Goal: Task Accomplishment & Management: Manage account settings

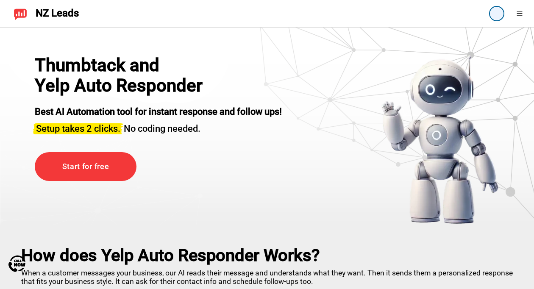
click at [496, 12] on div at bounding box center [493, 13] width 7 height 7
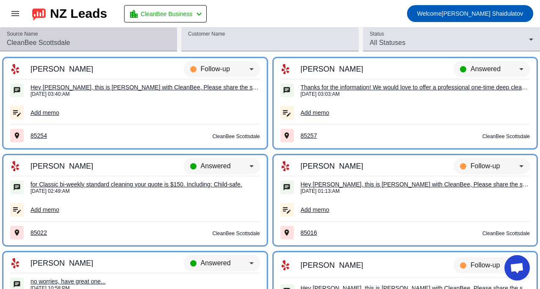
click at [163, 37] on div "Source Name" at bounding box center [88, 40] width 163 height 24
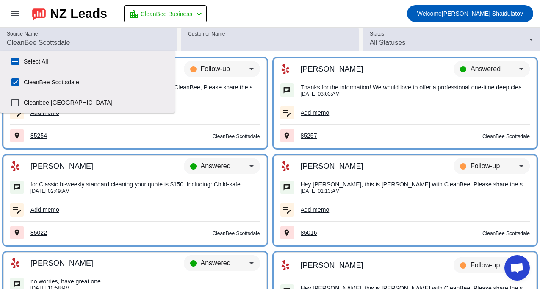
click at [260, 12] on mat-toolbar-row "menu NZ Leads location_city CleanBee Business chevron_left Welcome [PERSON_NAME…" at bounding box center [270, 13] width 540 height 27
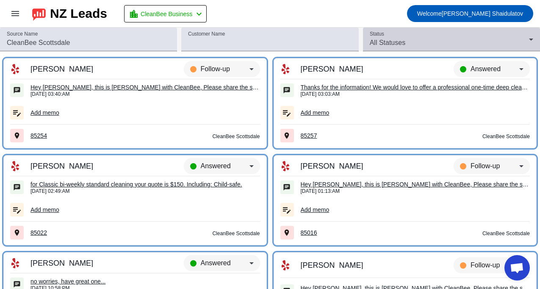
click at [388, 42] on span "All Statuses" at bounding box center [388, 42] width 36 height 7
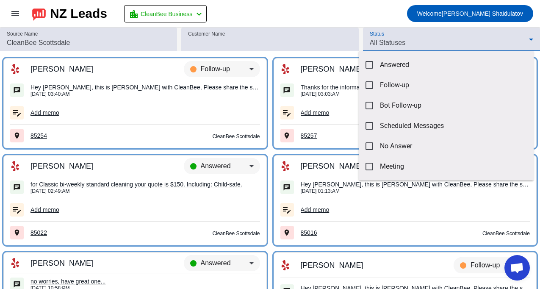
click at [302, 14] on div at bounding box center [270, 144] width 540 height 289
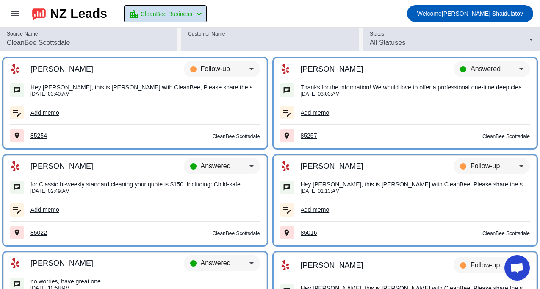
click at [199, 13] on mat-icon "chevron_left" at bounding box center [199, 14] width 10 height 10
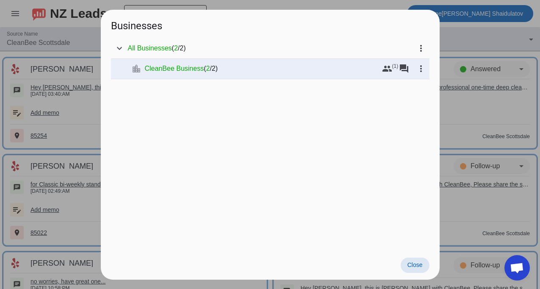
click at [419, 259] on span at bounding box center [415, 264] width 29 height 15
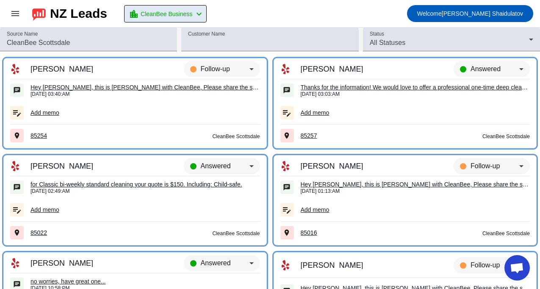
click at [345, 10] on mat-toolbar-row "menu NZ Leads location_city CleanBee Business chevron_left Welcome [PERSON_NAME…" at bounding box center [270, 13] width 540 height 27
click at [171, 110] on div "Add memo" at bounding box center [145, 112] width 230 height 11
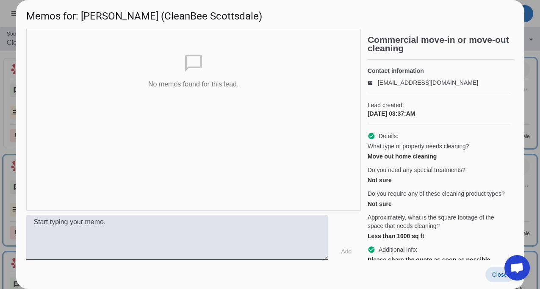
click at [496, 274] on span "Close" at bounding box center [499, 274] width 15 height 7
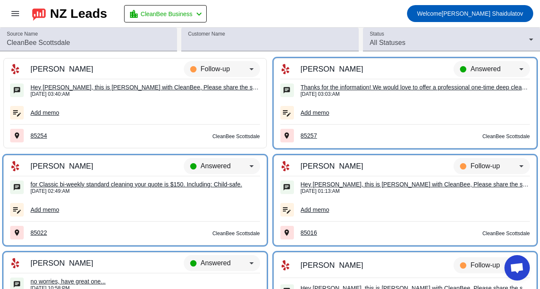
click at [48, 69] on div "[PERSON_NAME]" at bounding box center [87, 69] width 115 height 8
click at [251, 70] on icon at bounding box center [251, 69] width 10 height 10
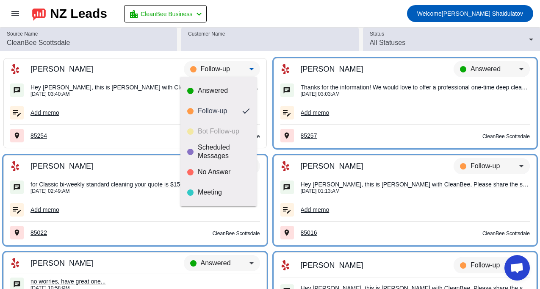
click at [249, 69] on div at bounding box center [270, 144] width 540 height 289
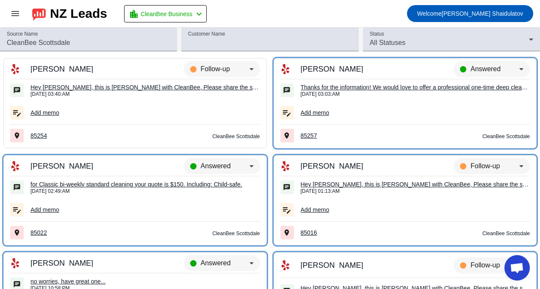
click at [138, 87] on div "Hey [PERSON_NAME], this is [PERSON_NAME] with CleanBee, Please share the size o…" at bounding box center [145, 87] width 230 height 8
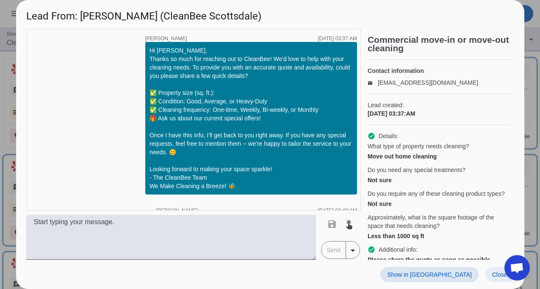
click at [495, 275] on span "Close" at bounding box center [499, 274] width 15 height 7
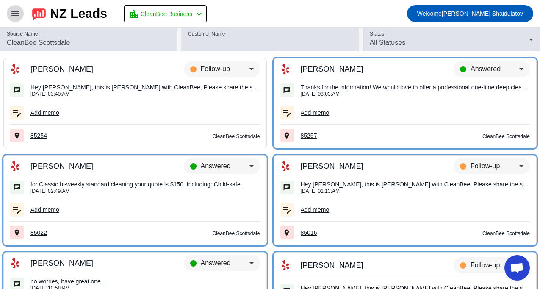
click at [13, 14] on mat-icon "menu" at bounding box center [15, 13] width 10 height 10
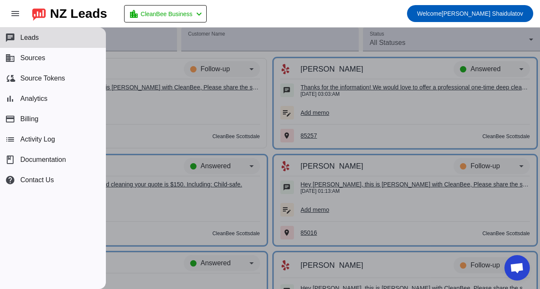
click at [261, 19] on mat-toolbar-row "menu NZ Leads location_city CleanBee Business chevron_left Welcome [PERSON_NAME…" at bounding box center [270, 13] width 540 height 27
click at [12, 15] on mat-icon "menu" at bounding box center [15, 13] width 10 height 10
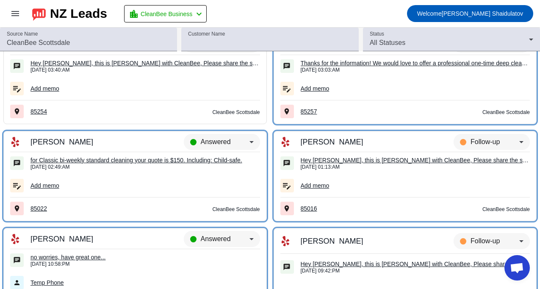
scroll to position [23, 0]
